Goal: Register for event/course

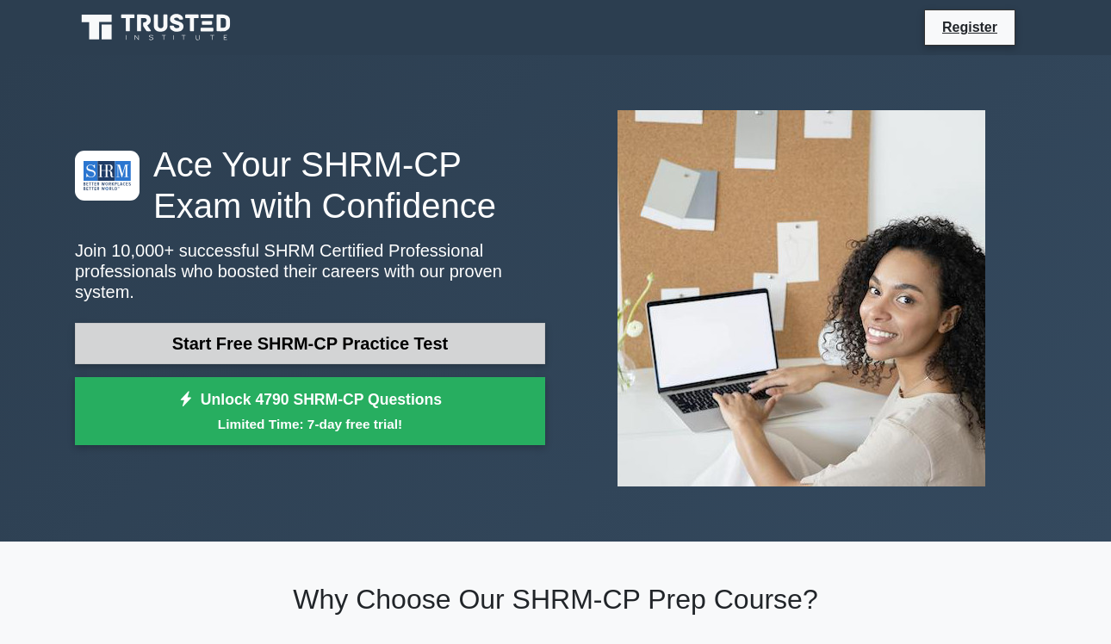
click at [310, 342] on link "Start Free SHRM-CP Practice Test" at bounding box center [310, 343] width 470 height 41
click at [387, 348] on link "Start Free SHRM-CP Practice Test" at bounding box center [310, 343] width 470 height 41
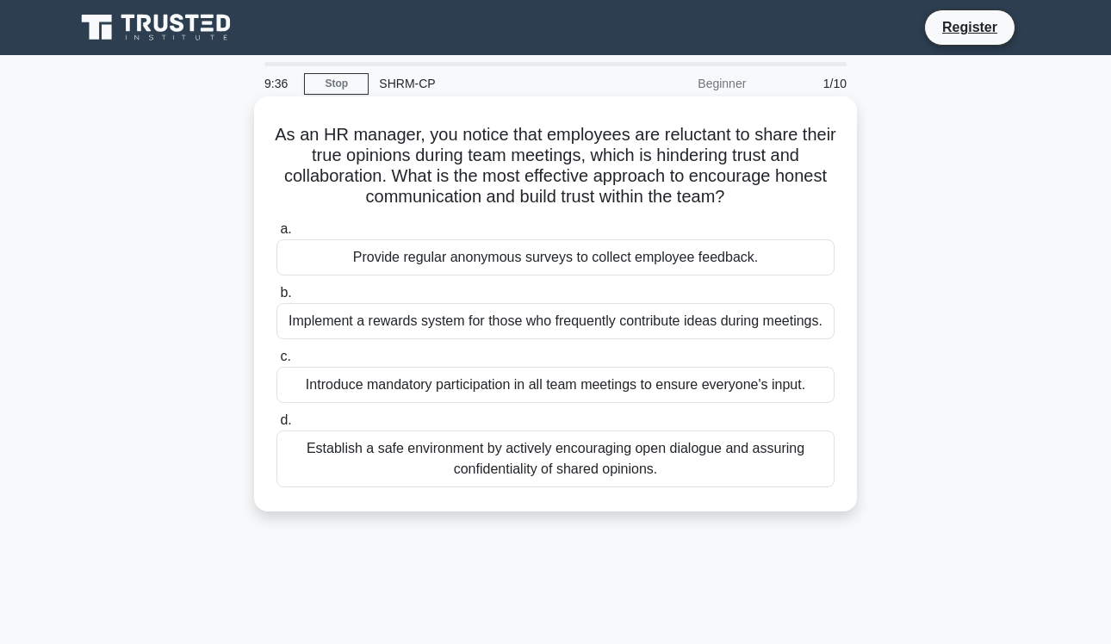
click at [476, 462] on div "Establish a safe environment by actively encouraging open dialogue and assuring…" at bounding box center [555, 458] width 558 height 57
click at [276, 426] on input "d. Establish a safe environment by actively encouraging open dialogue and assur…" at bounding box center [276, 420] width 0 height 11
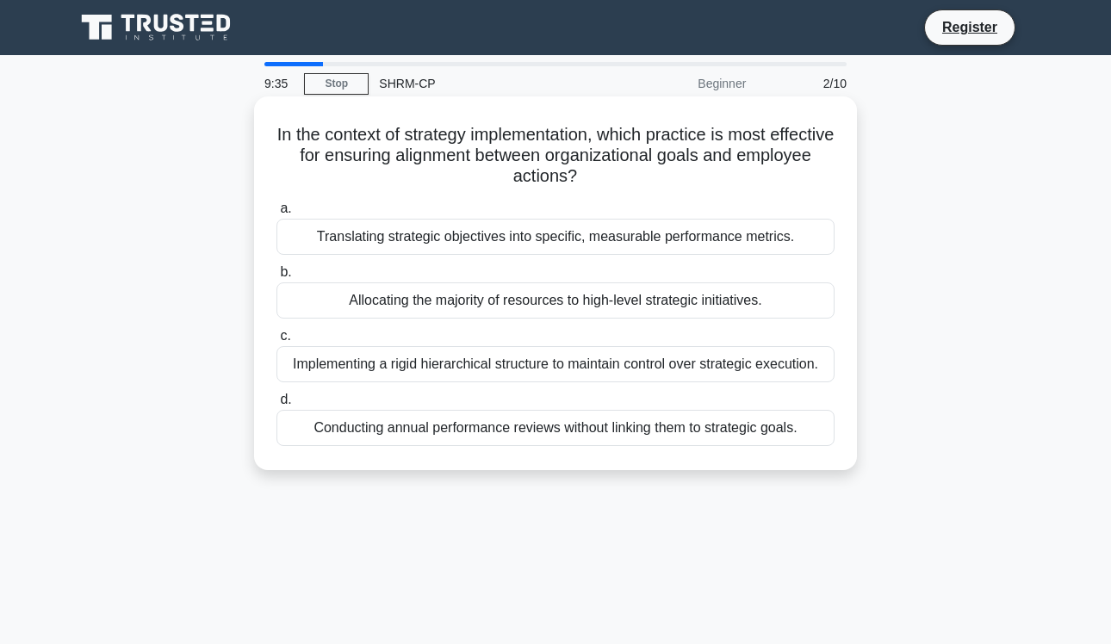
click at [438, 422] on div "Conducting annual performance reviews without linking them to strategic goals." at bounding box center [555, 428] width 558 height 36
click at [276, 405] on input "d. Conducting annual performance reviews without linking them to strategic goal…" at bounding box center [276, 399] width 0 height 11
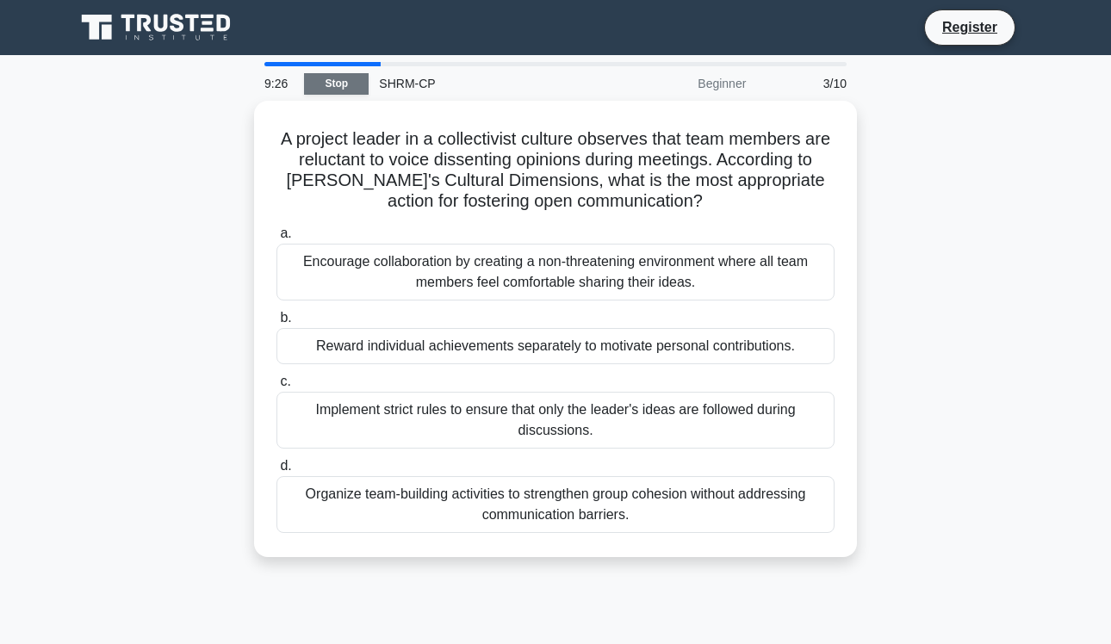
click at [345, 84] on link "Stop" at bounding box center [336, 84] width 65 height 22
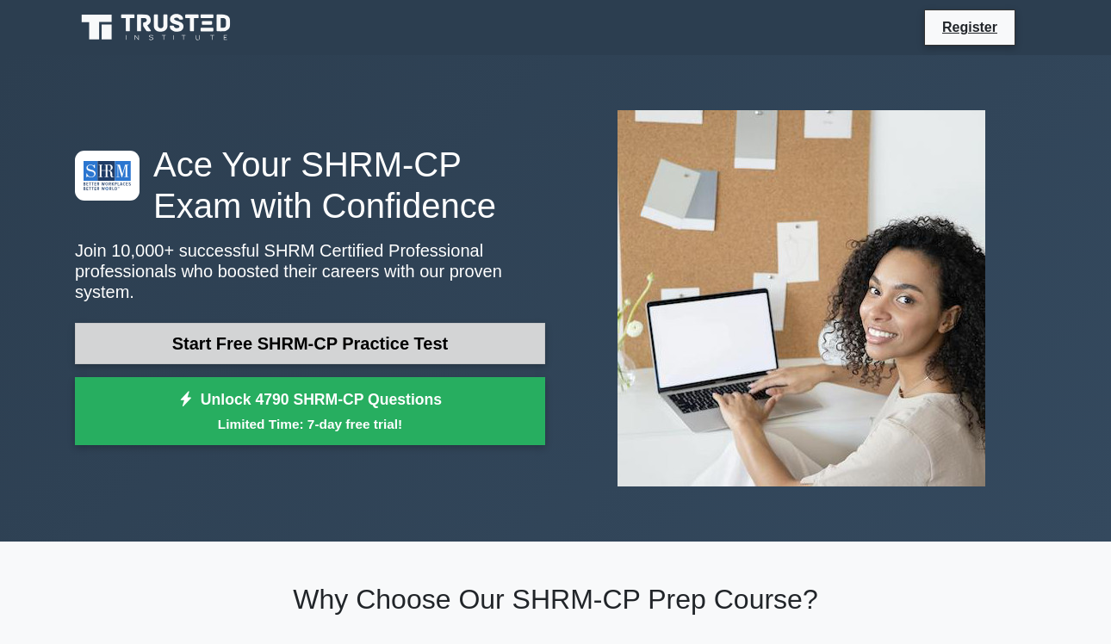
click at [268, 350] on link "Start Free SHRM-CP Practice Test" at bounding box center [310, 343] width 470 height 41
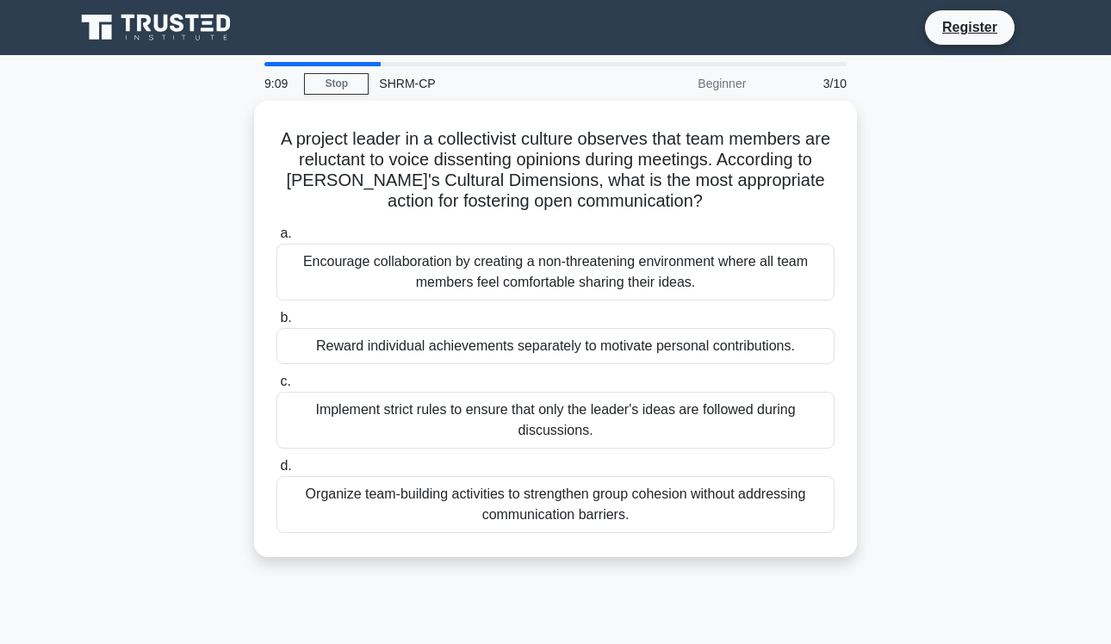
click at [351, 59] on main "9:09 Stop SHRM-CP Beginner 3/10 A project leader in a collectivist culture obse…" at bounding box center [555, 492] width 1111 height 875
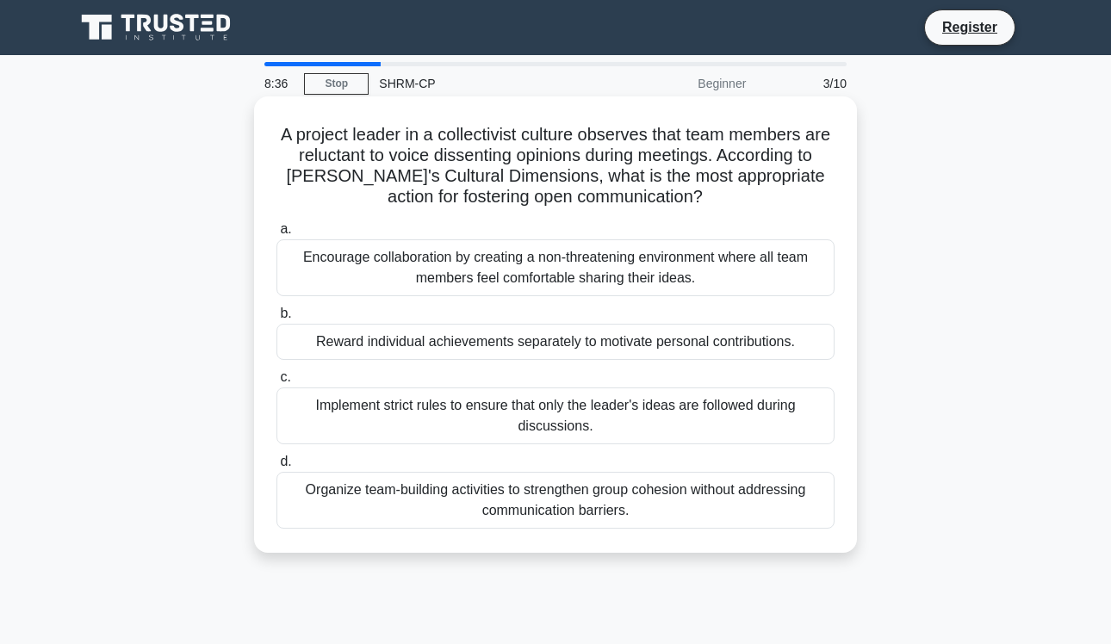
click at [453, 269] on div "Encourage collaboration by creating a non-threatening environment where all tea…" at bounding box center [555, 267] width 558 height 57
click at [276, 235] on input "a. Encourage collaboration by creating a non-threatening environment where all …" at bounding box center [276, 229] width 0 height 11
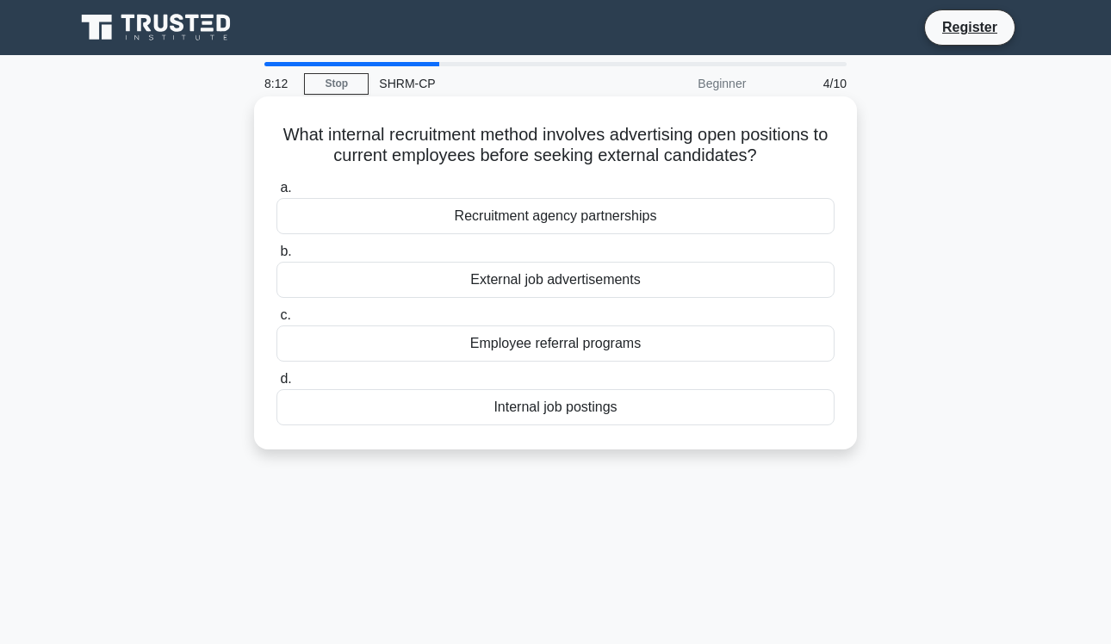
click at [562, 412] on div "Internal job postings" at bounding box center [555, 407] width 558 height 36
click at [276, 385] on input "d. Internal job postings" at bounding box center [276, 379] width 0 height 11
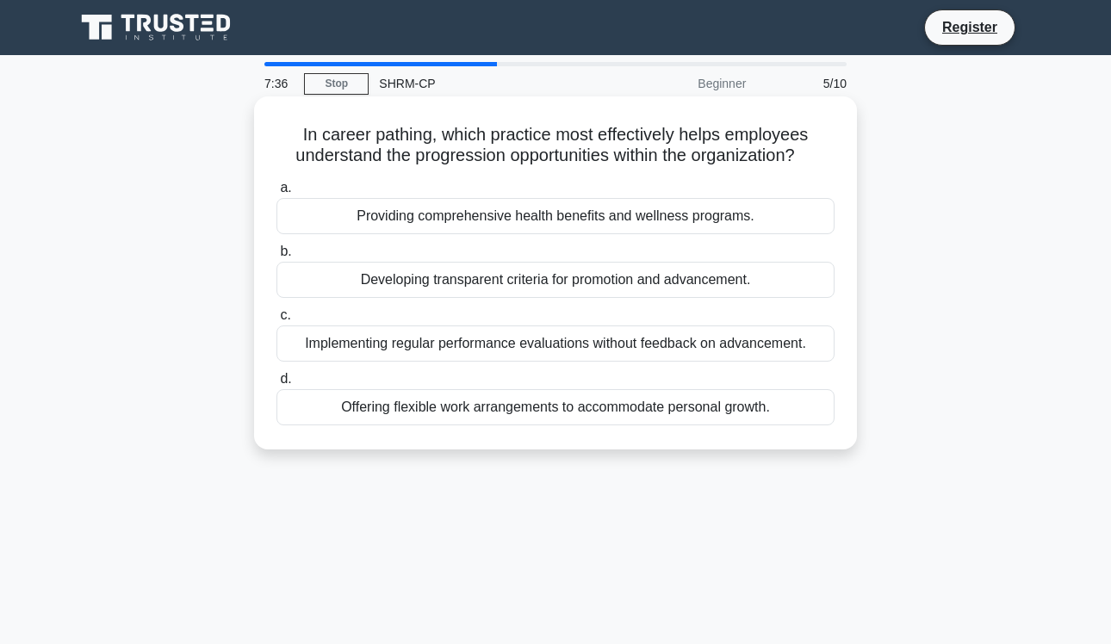
click at [501, 287] on div "Developing transparent criteria for promotion and advancement." at bounding box center [555, 280] width 558 height 36
click at [276, 257] on input "b. Developing transparent criteria for promotion and advancement." at bounding box center [276, 251] width 0 height 11
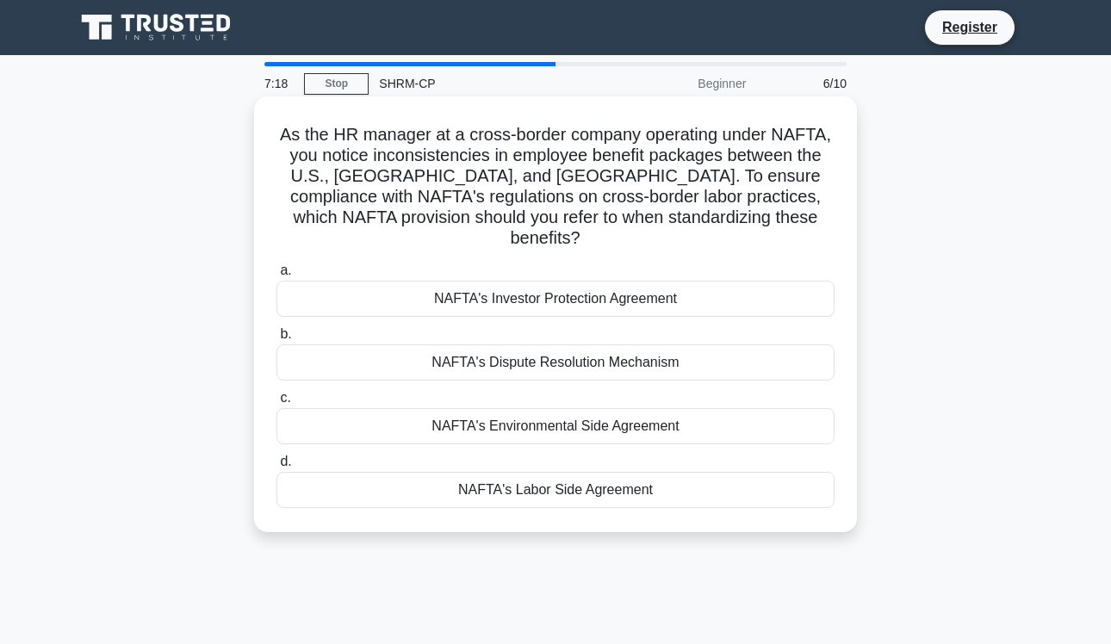
click at [530, 472] on div "NAFTA's Labor Side Agreement" at bounding box center [555, 490] width 558 height 36
click at [276, 467] on input "d. NAFTA's Labor Side Agreement" at bounding box center [276, 461] width 0 height 11
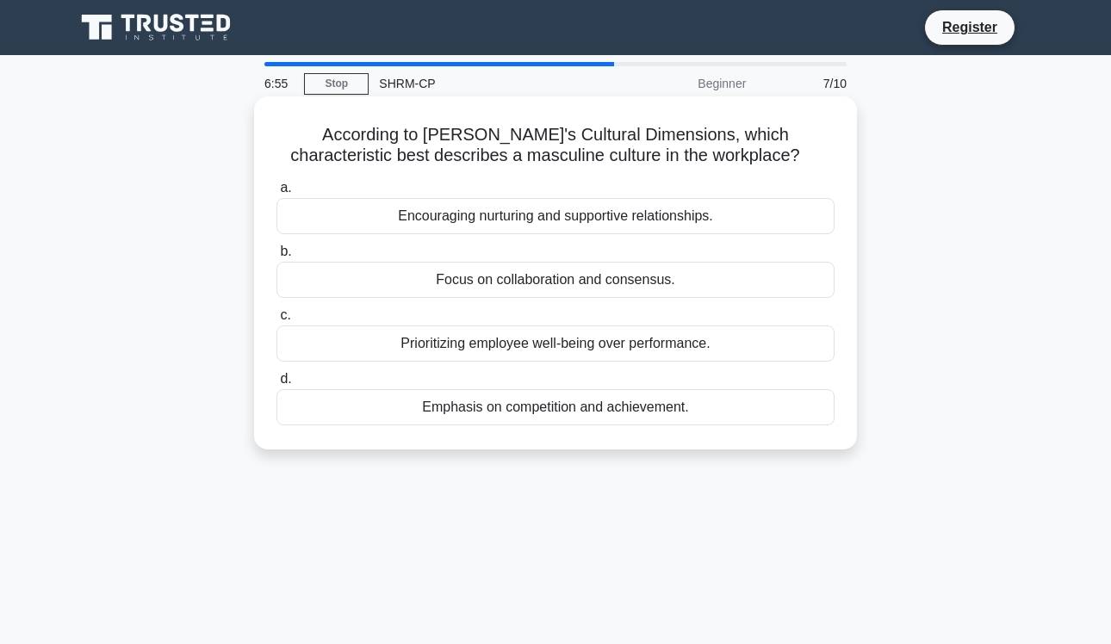
click at [487, 407] on div "Emphasis on competition and achievement." at bounding box center [555, 407] width 558 height 36
click at [276, 385] on input "d. Emphasis on competition and achievement." at bounding box center [276, 379] width 0 height 11
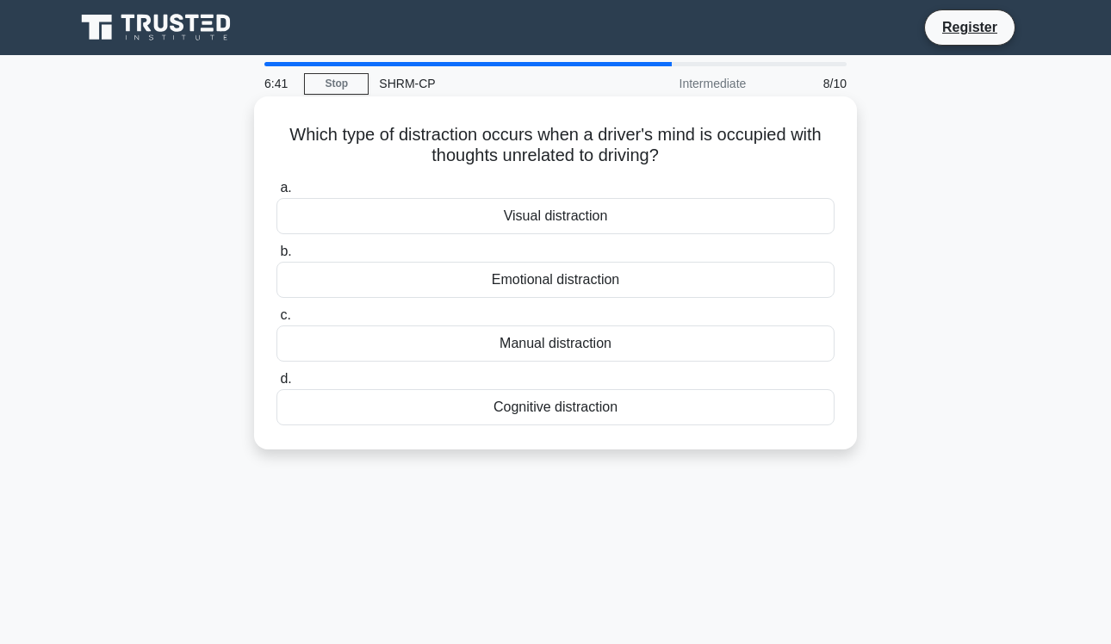
click at [527, 413] on div "Cognitive distraction" at bounding box center [555, 407] width 558 height 36
click at [276, 385] on input "d. Cognitive distraction" at bounding box center [276, 379] width 0 height 11
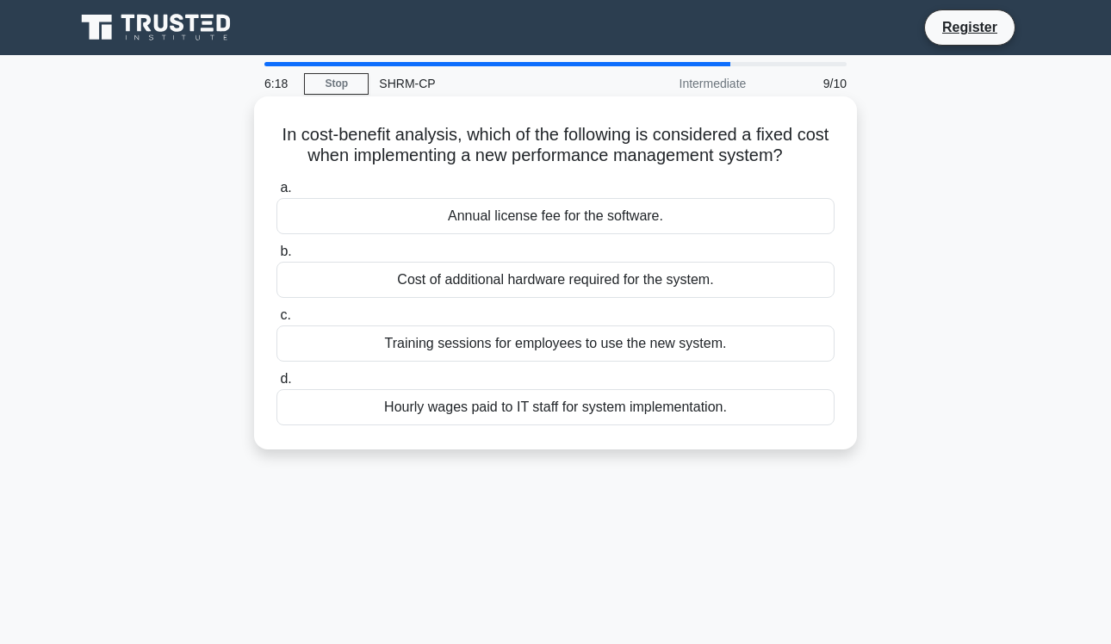
click at [509, 214] on div "Annual license fee for the software." at bounding box center [555, 216] width 558 height 36
click at [276, 194] on input "a. Annual license fee for the software." at bounding box center [276, 188] width 0 height 11
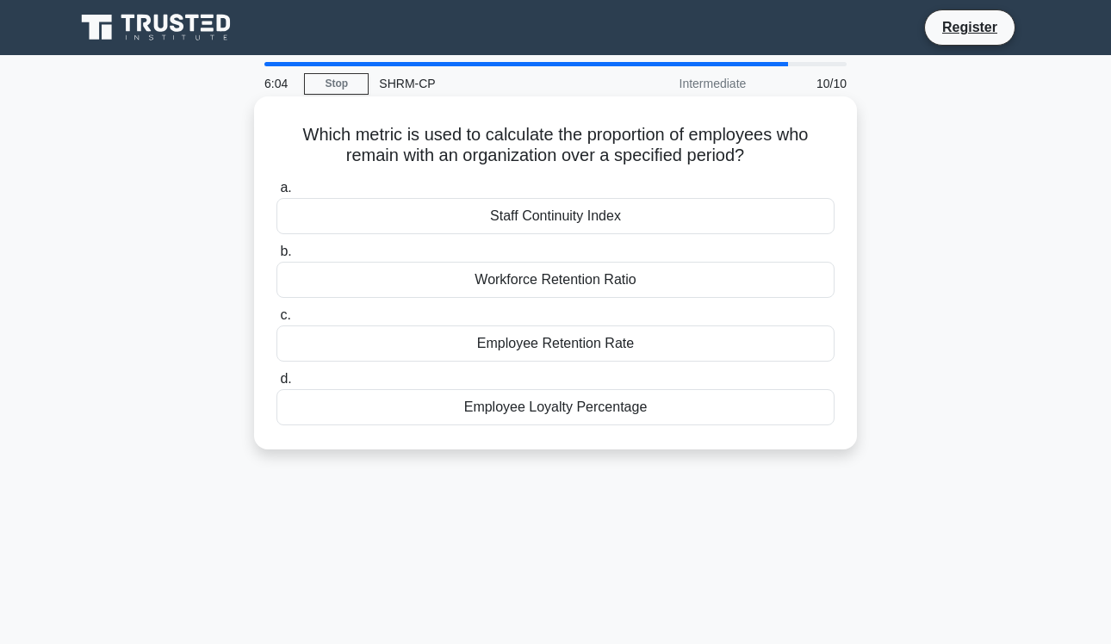
click at [587, 344] on div "Employee Retention Rate" at bounding box center [555, 343] width 558 height 36
click at [276, 321] on input "c. Employee Retention Rate" at bounding box center [276, 315] width 0 height 11
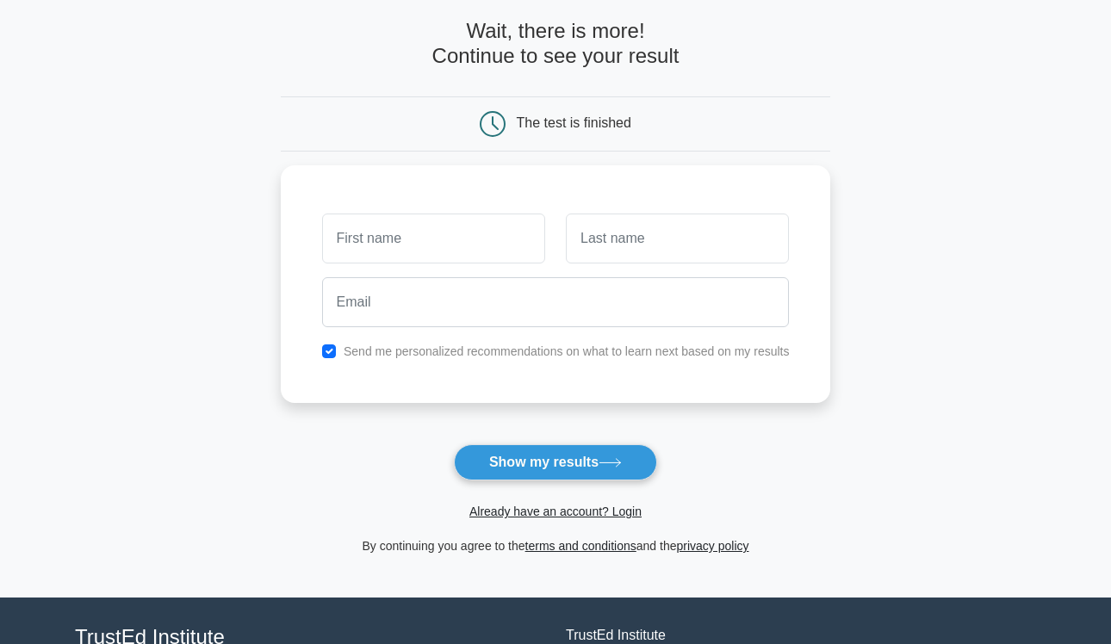
scroll to position [85, 0]
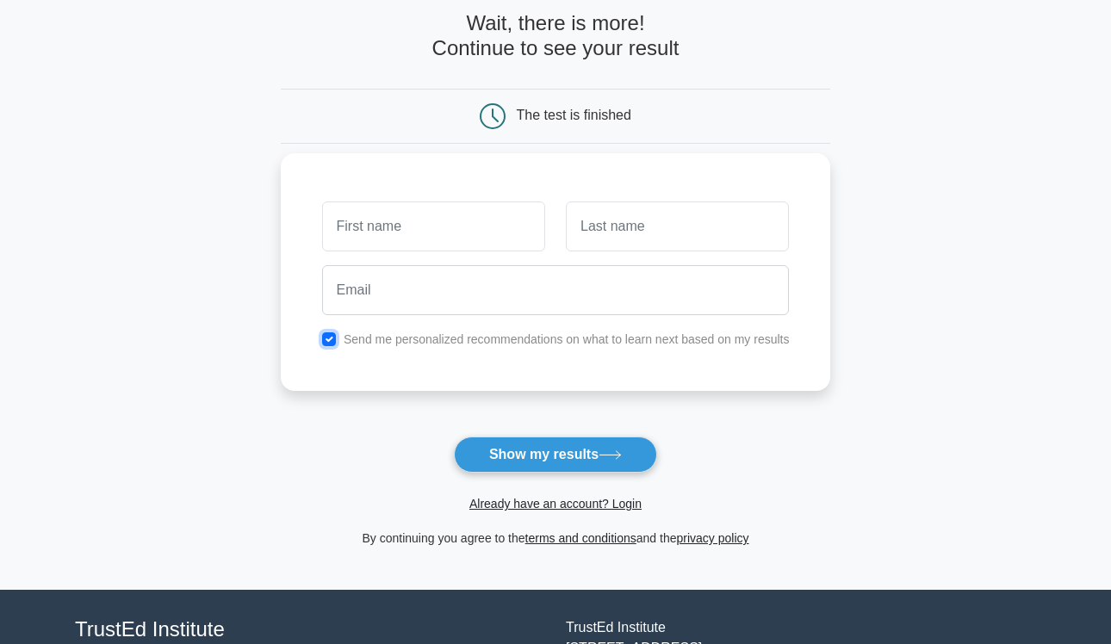
click at [331, 338] on input "checkbox" at bounding box center [329, 339] width 14 height 14
checkbox input "false"
click at [399, 237] on input "text" at bounding box center [433, 226] width 223 height 50
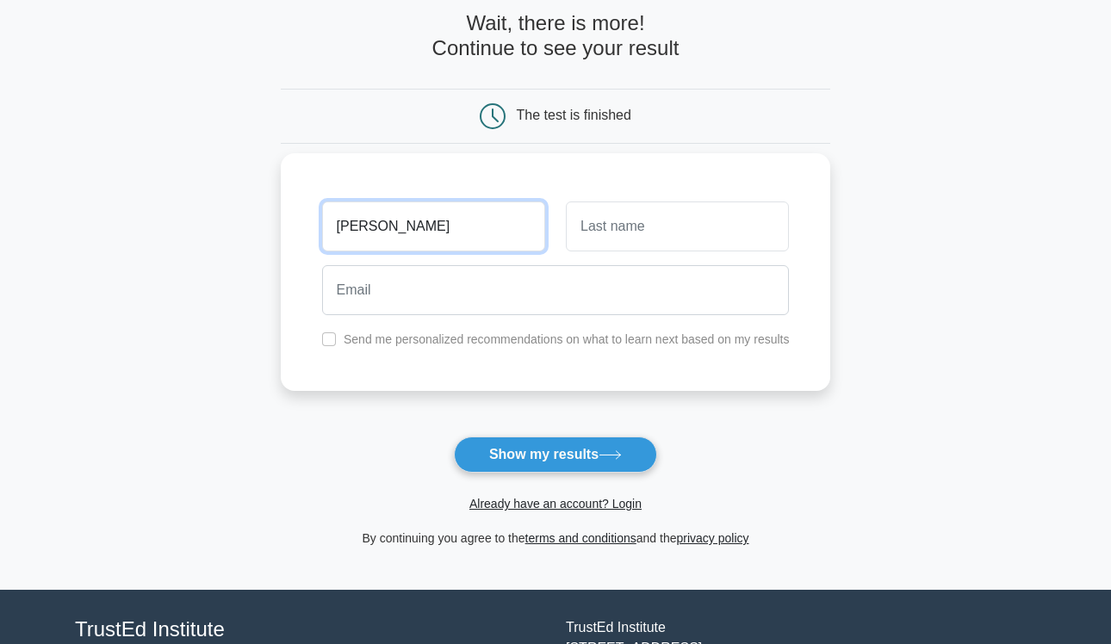
type input "Kelly"
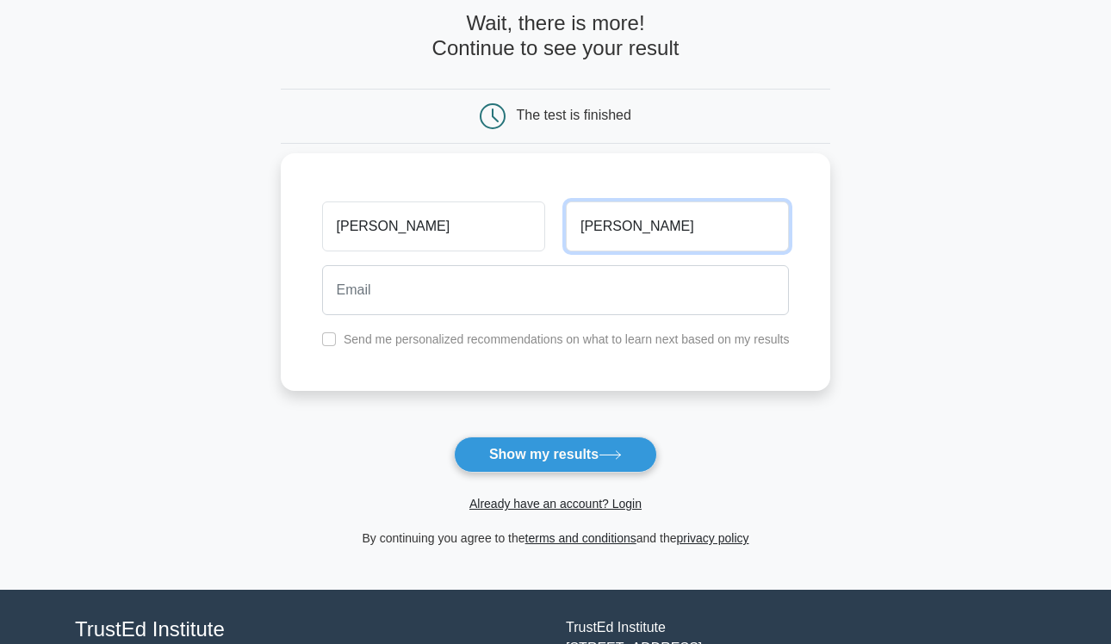
type input "Hancock"
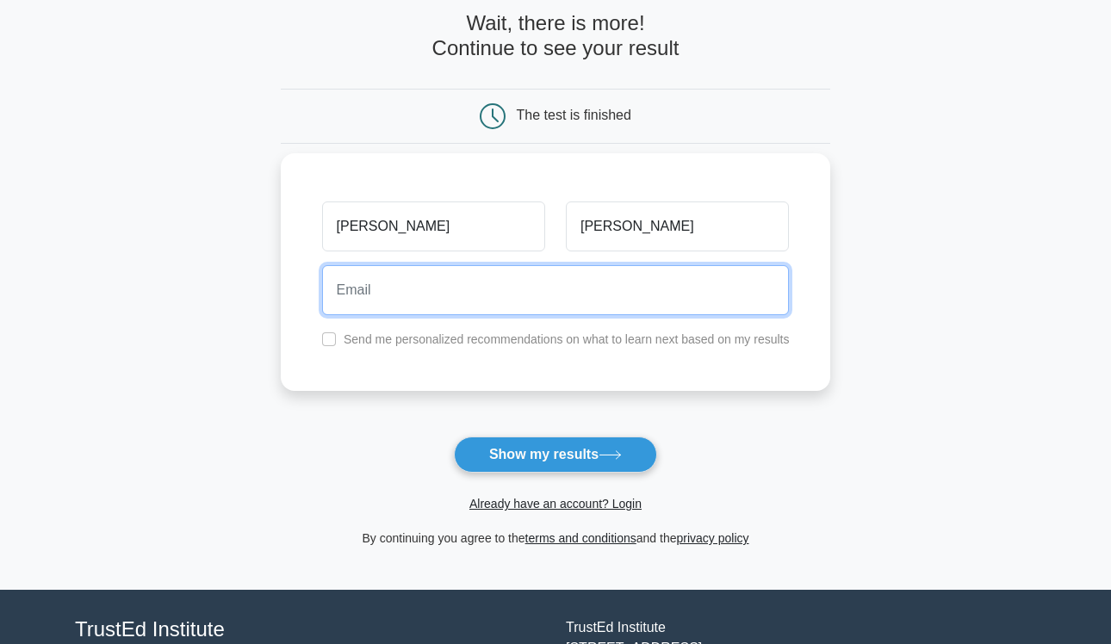
click at [368, 301] on input "email" at bounding box center [555, 290] width 467 height 50
type input "khancock@premierlacrosseleague.com"
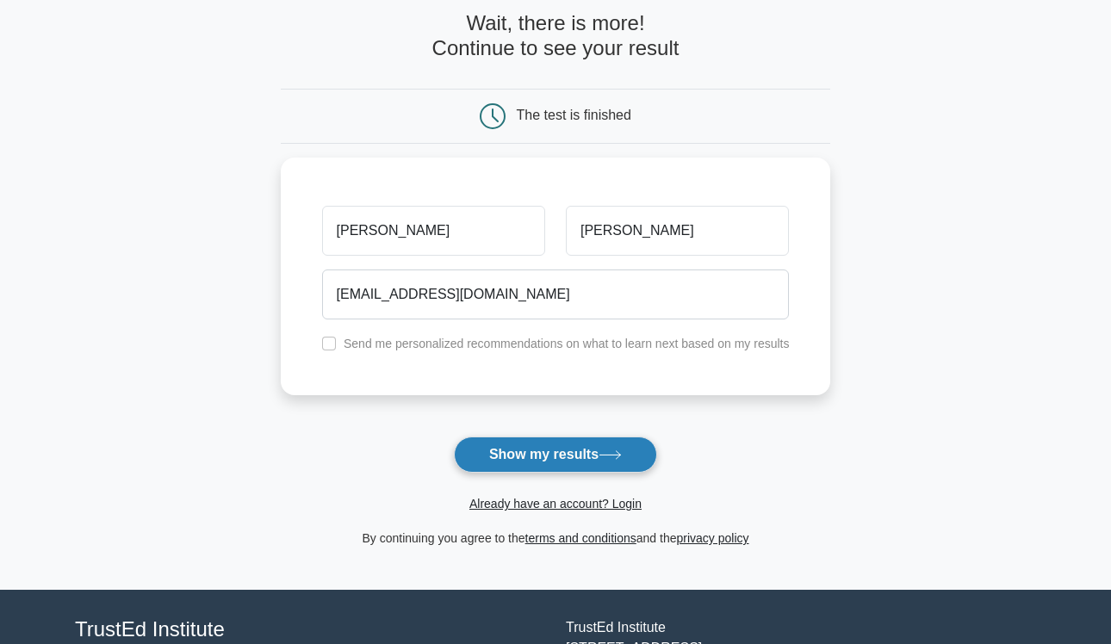
click at [520, 456] on button "Show my results" at bounding box center [555, 454] width 203 height 36
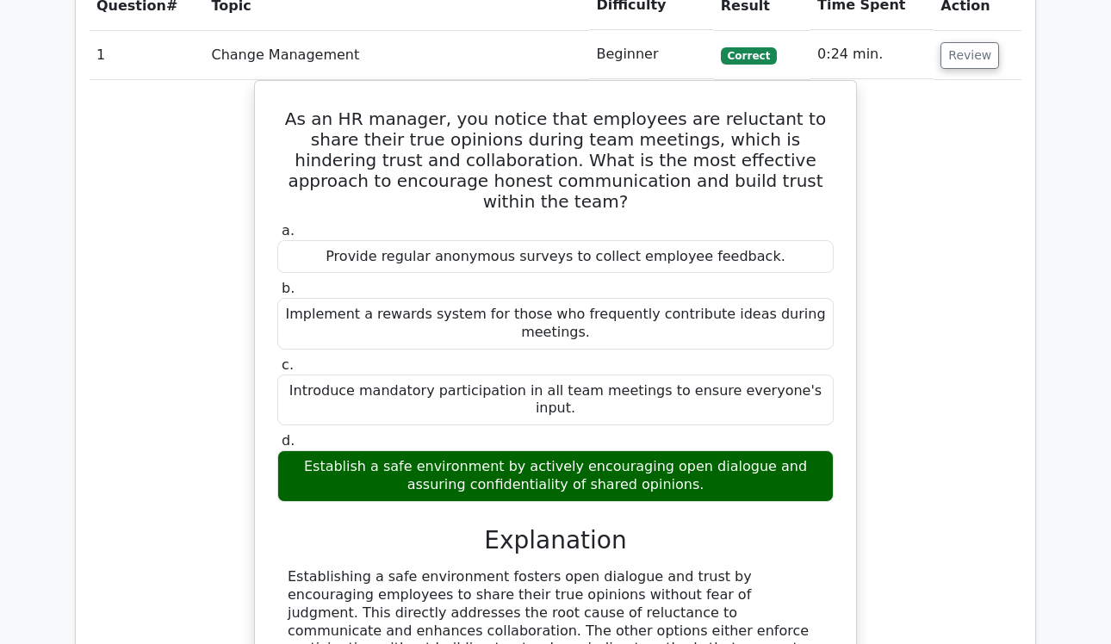
scroll to position [1853, 0]
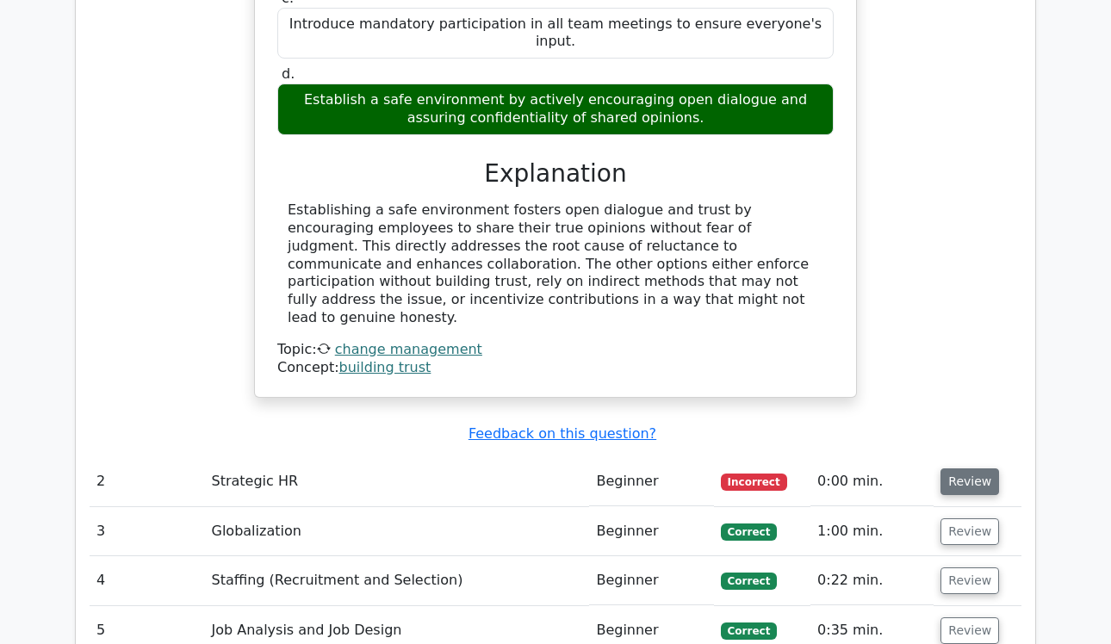
click at [979, 468] on button "Review" at bounding box center [969, 481] width 59 height 27
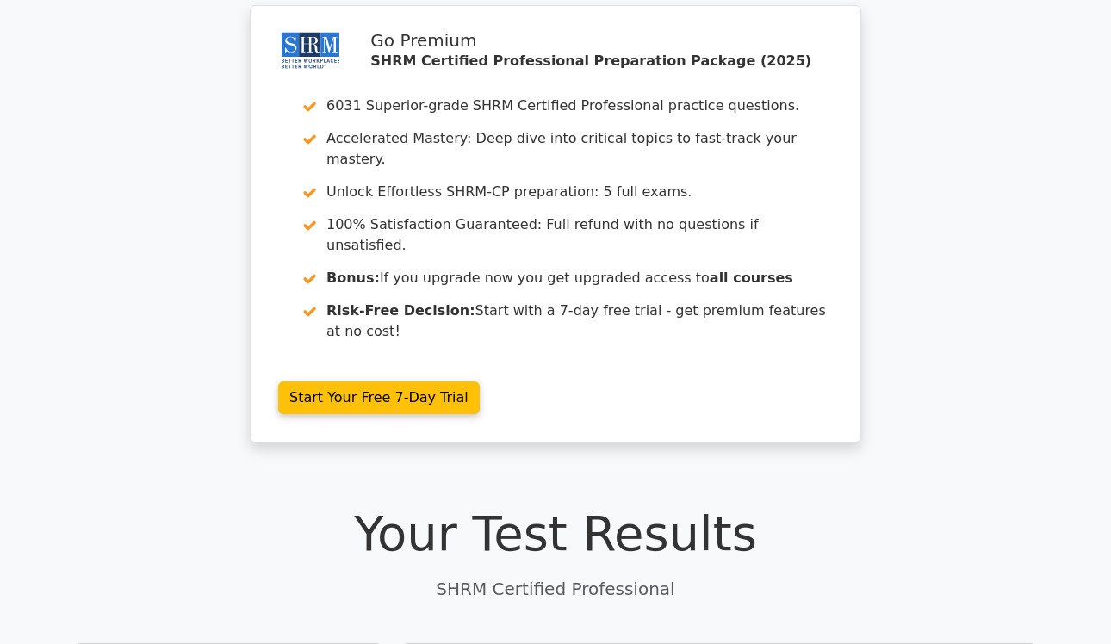
scroll to position [0, 0]
